Goal: Find specific page/section: Find specific page/section

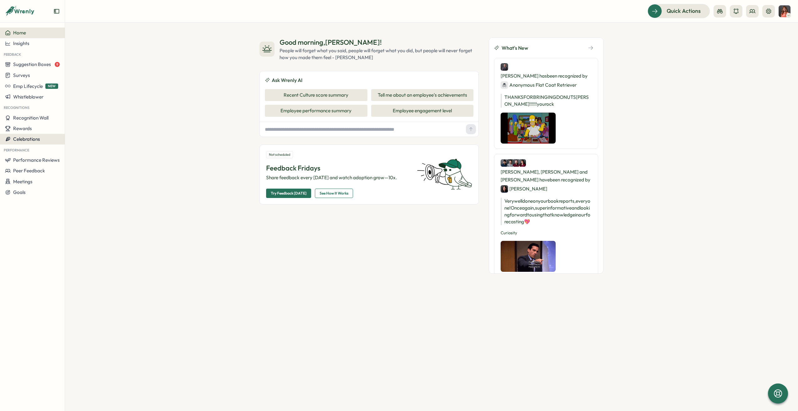
click at [36, 136] on span "Celebrations" at bounding box center [26, 139] width 27 height 6
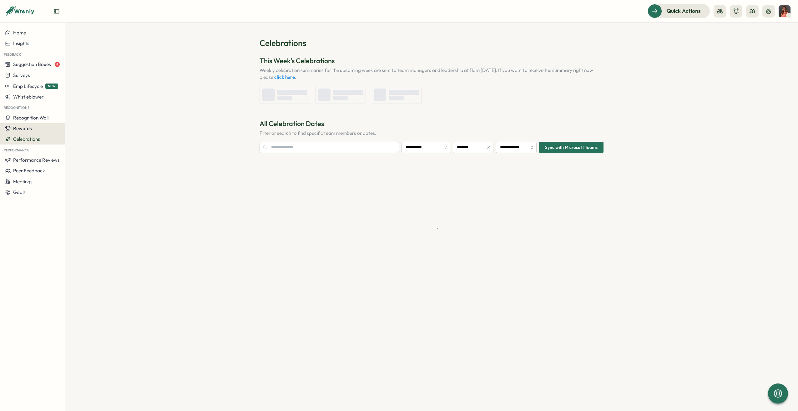
type input "**********"
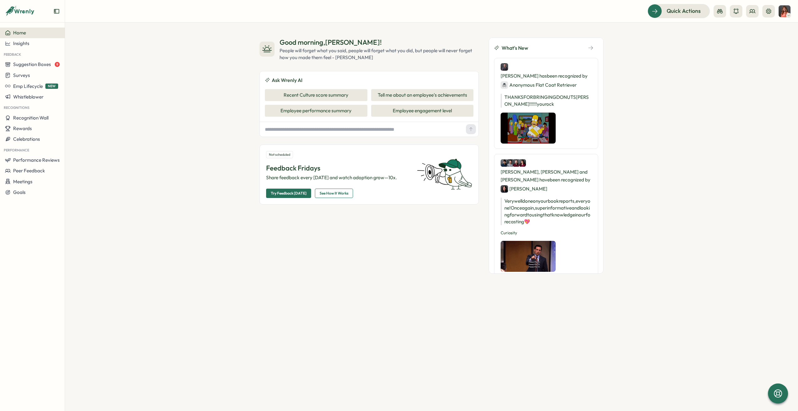
drag, startPoint x: 676, startPoint y: 237, endPoint x: 618, endPoint y: 288, distance: 77.6
click at [677, 236] on div "Good morning , Nikki ! People will forget what you said, people will forget wha…" at bounding box center [431, 217] width 733 height 389
